Goal: Navigation & Orientation: Find specific page/section

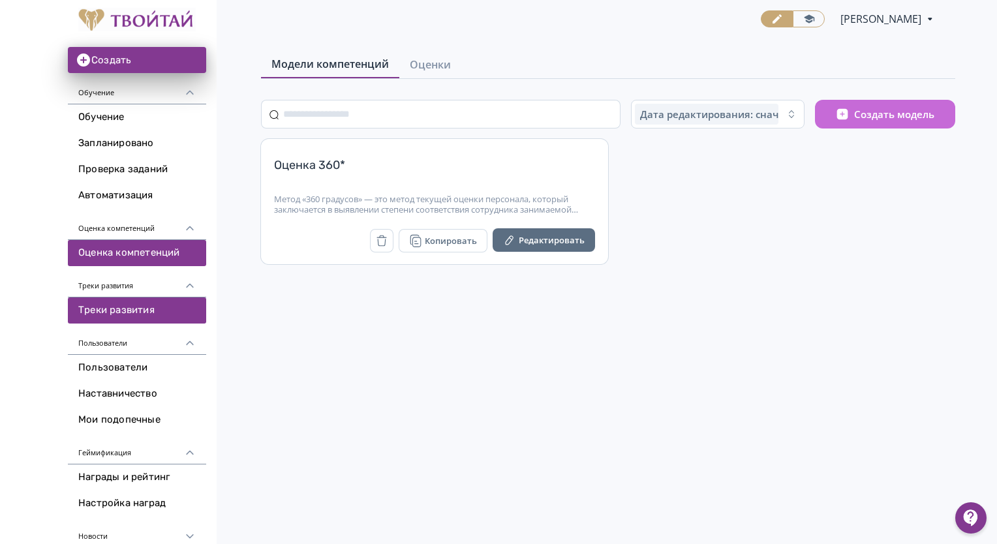
click at [143, 314] on link "Треки развития" at bounding box center [137, 310] width 138 height 26
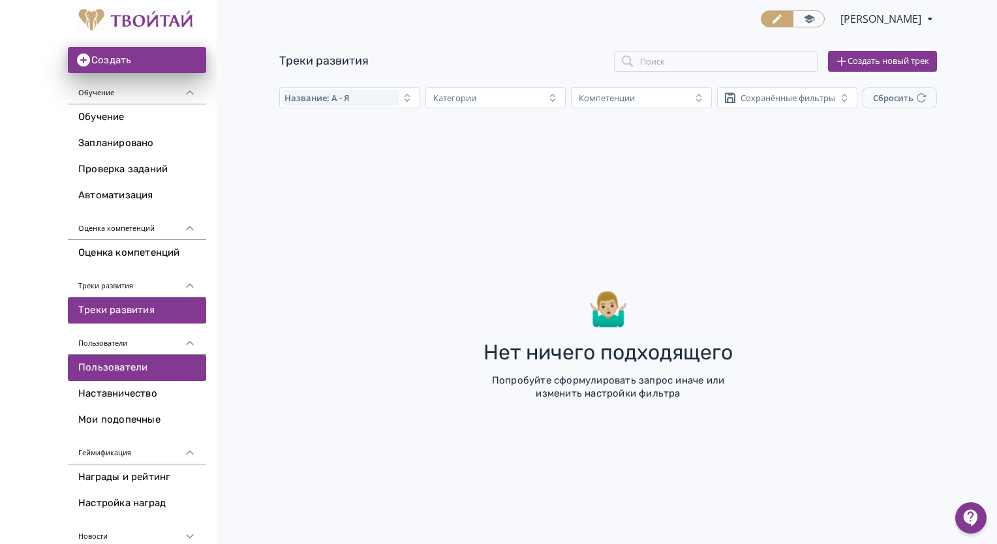
click at [137, 376] on link "Пользователи" at bounding box center [137, 368] width 138 height 26
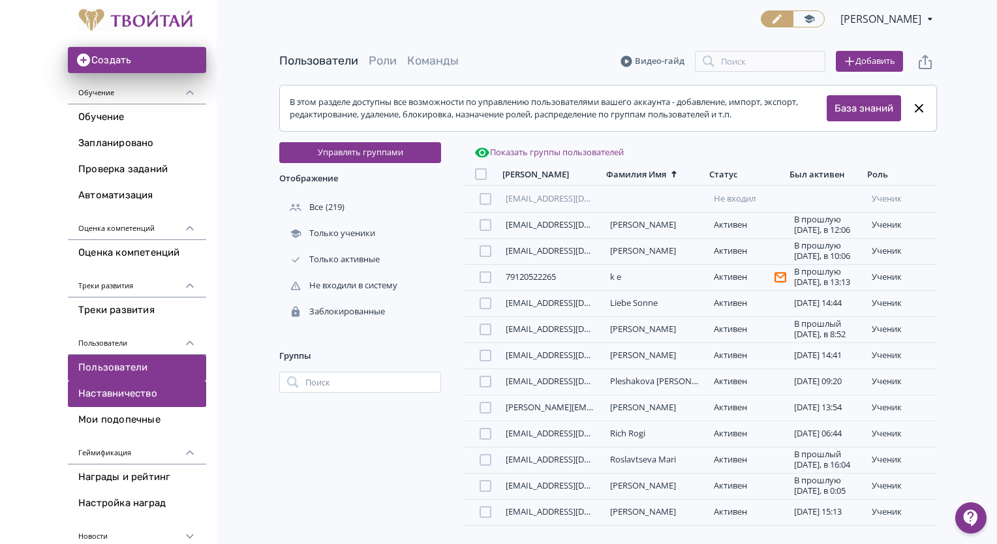
click at [118, 399] on link "Наставничество" at bounding box center [137, 394] width 138 height 26
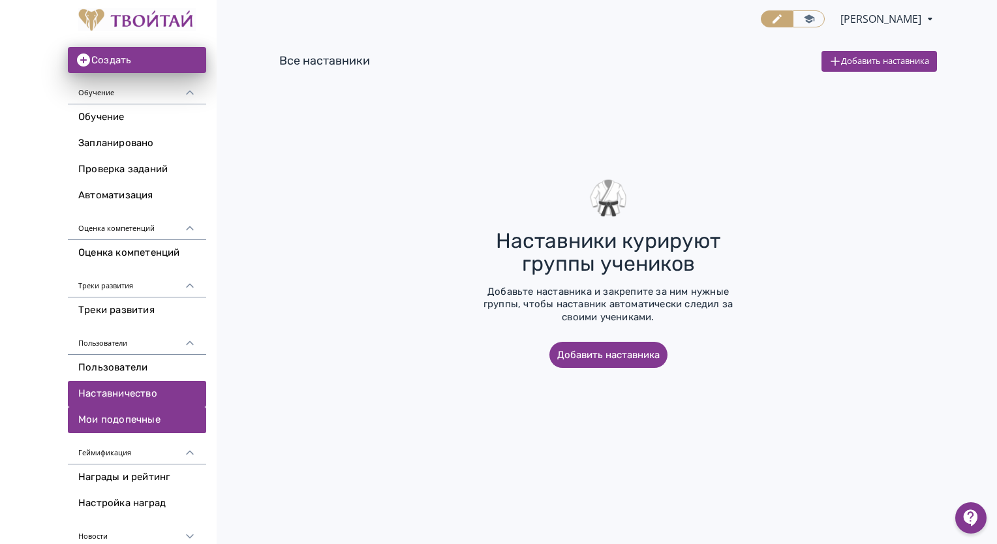
click at [104, 422] on link "Мои подопечные" at bounding box center [137, 420] width 138 height 26
